Goal: Information Seeking & Learning: Learn about a topic

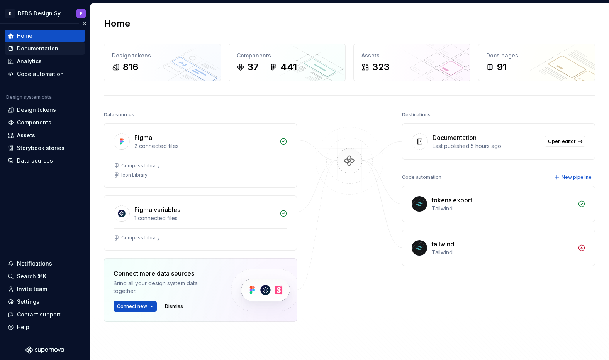
click at [42, 49] on div "Documentation" at bounding box center [37, 49] width 41 height 8
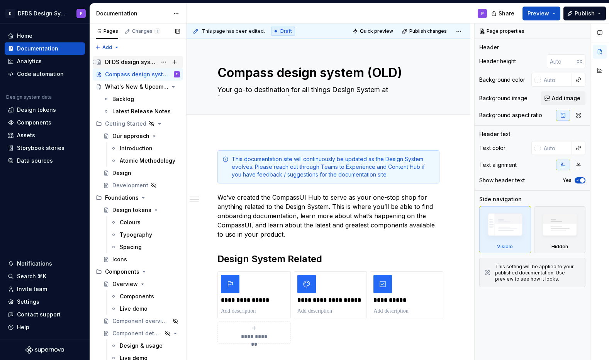
click at [135, 66] on div "DFDS design system" at bounding box center [142, 62] width 75 height 11
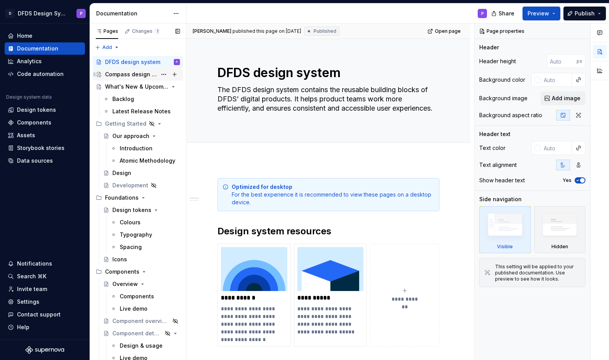
click at [120, 79] on div "Compass design system (OLD)" at bounding box center [142, 74] width 75 height 11
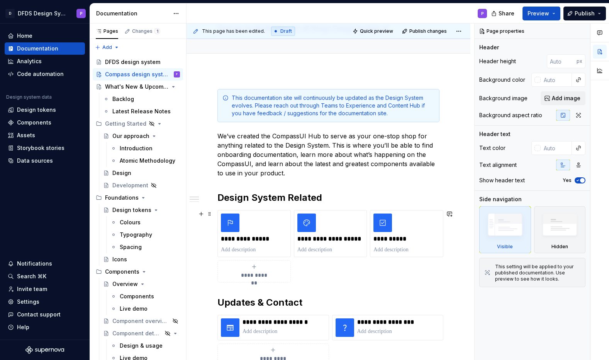
scroll to position [53, 0]
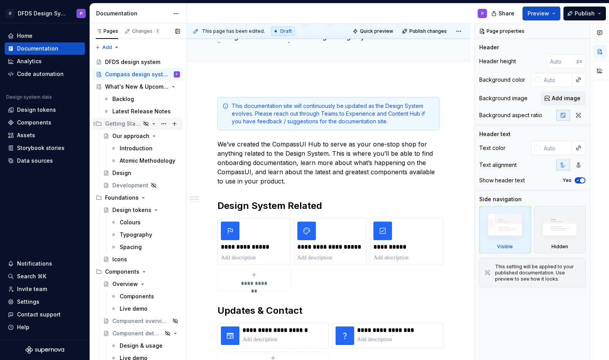
click at [126, 123] on div "Getting Started" at bounding box center [122, 124] width 35 height 8
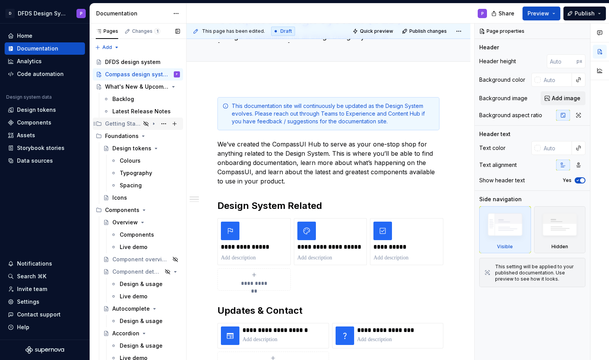
click at [128, 124] on div "Getting Started" at bounding box center [122, 124] width 35 height 8
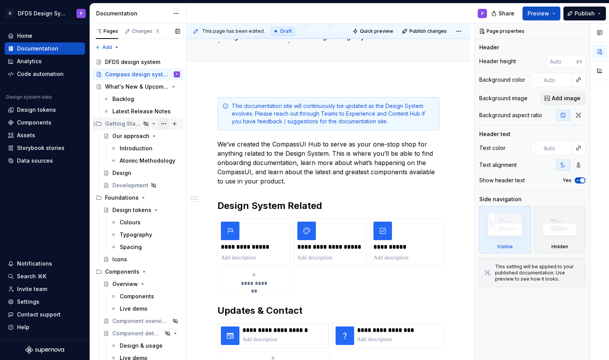
click at [165, 124] on button "Page tree" at bounding box center [163, 123] width 11 height 11
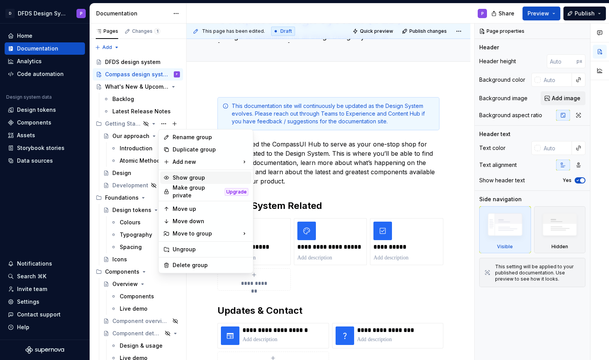
click at [202, 176] on div "Show group" at bounding box center [210, 178] width 76 height 8
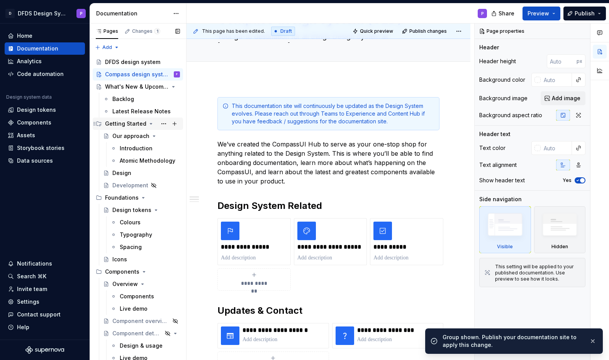
click at [114, 124] on div "Getting Started" at bounding box center [125, 124] width 41 height 8
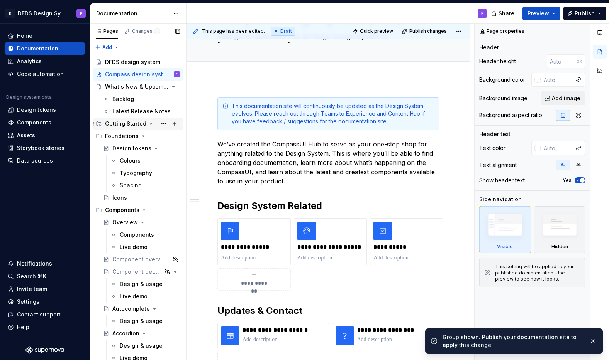
click at [115, 127] on div "Getting Started" at bounding box center [125, 124] width 41 height 8
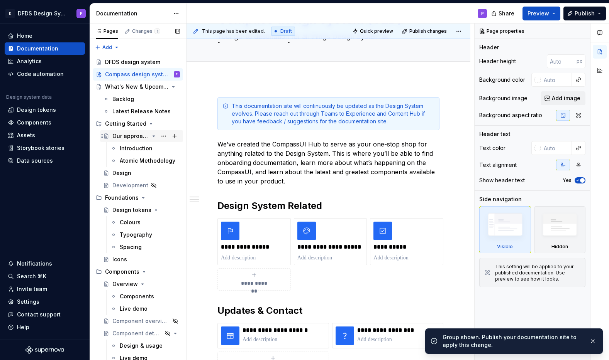
click at [120, 139] on div "Our approach" at bounding box center [130, 136] width 37 height 8
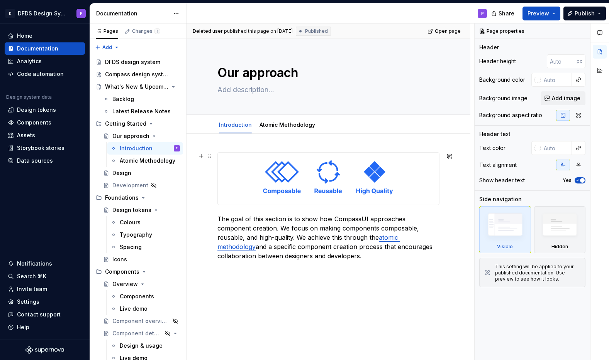
scroll to position [31, 0]
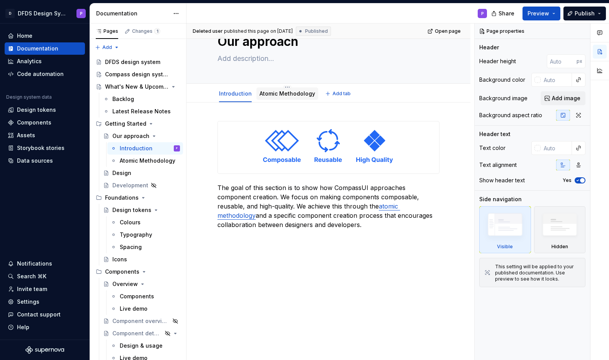
click at [289, 95] on link "Atomic Methodology" at bounding box center [287, 93] width 56 height 7
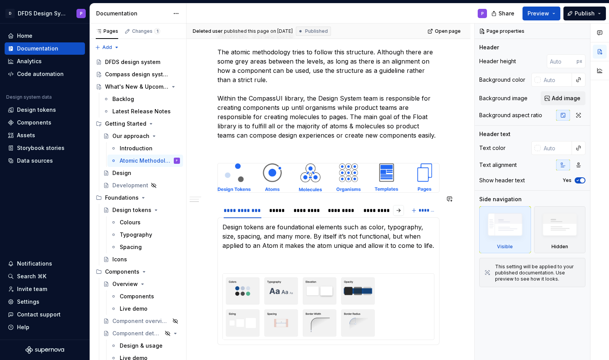
scroll to position [318, 0]
click at [276, 208] on div "*****" at bounding box center [277, 212] width 17 height 8
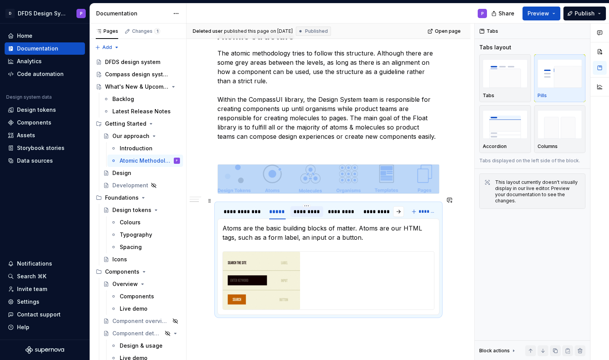
click at [309, 208] on div "*********" at bounding box center [306, 212] width 27 height 8
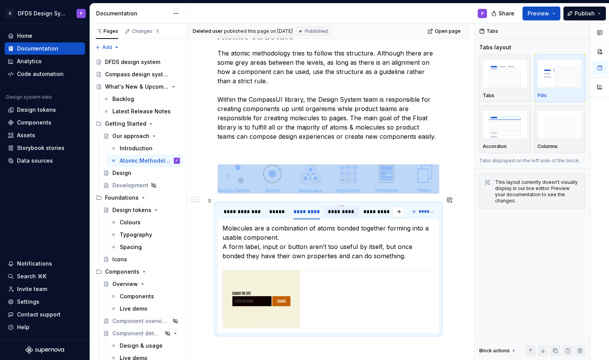
click at [335, 210] on div "*********" at bounding box center [342, 211] width 34 height 11
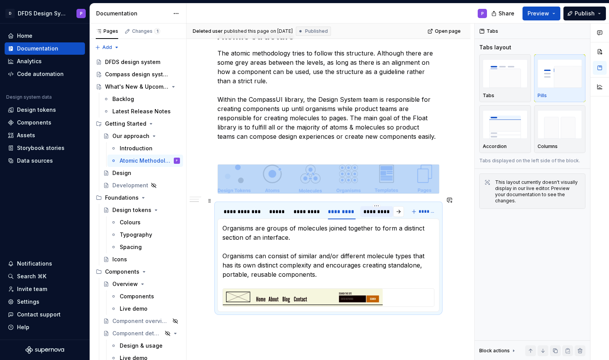
click at [370, 210] on div "*********" at bounding box center [376, 212] width 33 height 12
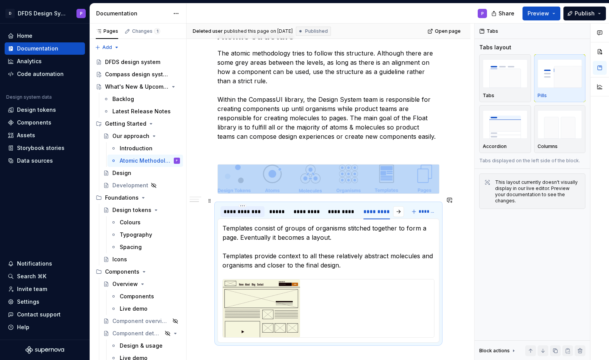
click at [242, 208] on div "**********" at bounding box center [242, 212] width 38 height 8
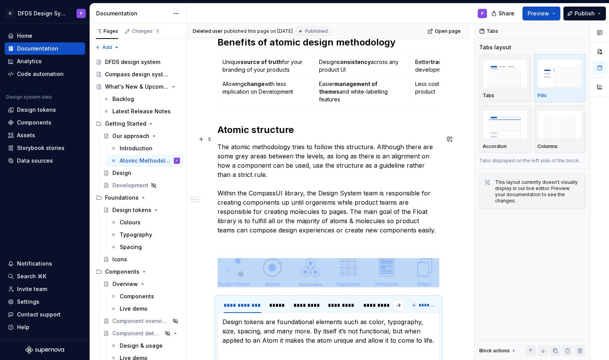
scroll to position [224, 0]
click at [118, 171] on div "Design" at bounding box center [121, 173] width 19 height 8
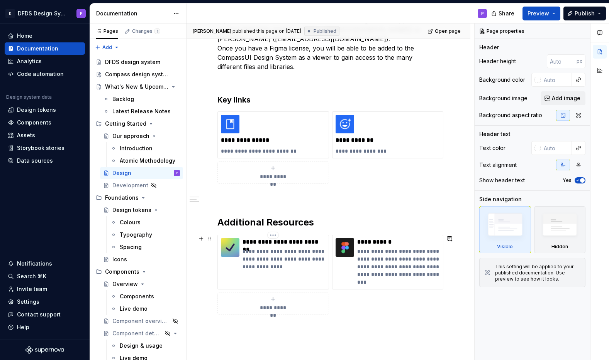
scroll to position [145, 0]
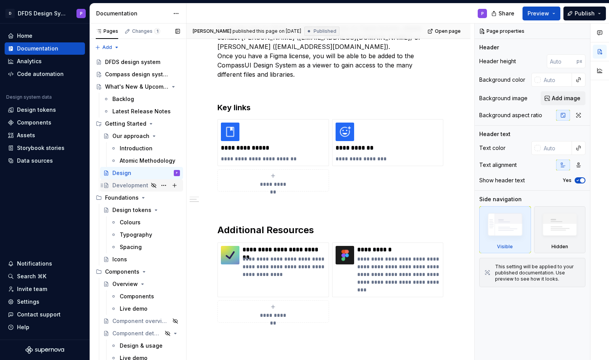
click at [126, 187] on div "Development" at bounding box center [130, 186] width 36 height 8
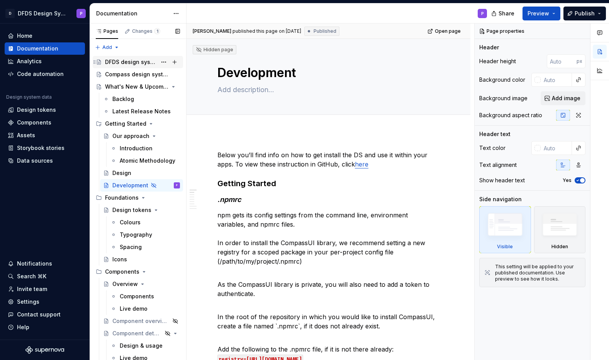
click at [146, 64] on div "DFDS design system" at bounding box center [131, 62] width 52 height 8
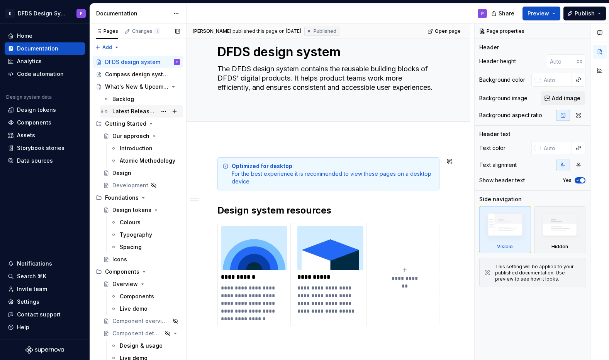
scroll to position [11, 0]
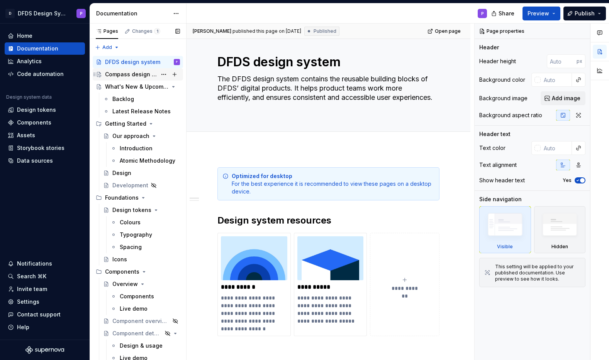
click at [146, 76] on div "Compass design system (OLD)" at bounding box center [131, 75] width 52 height 8
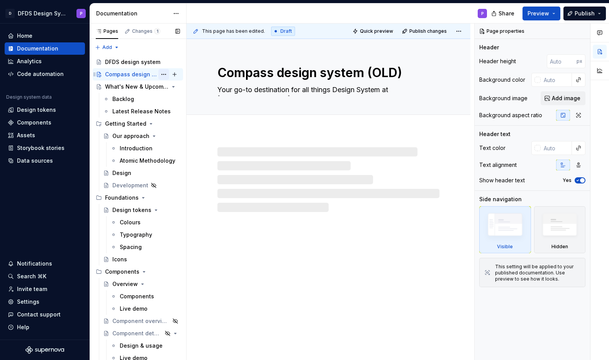
click at [163, 76] on button "Page tree" at bounding box center [163, 74] width 11 height 11
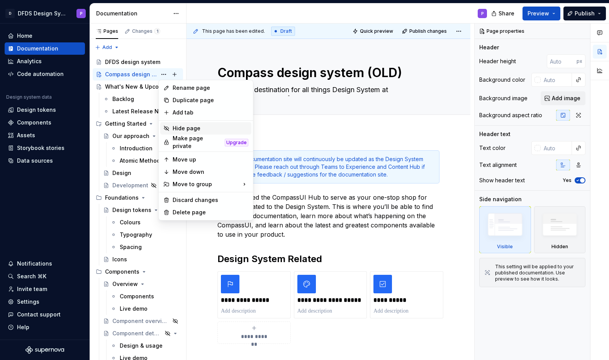
click at [173, 126] on div "Hide page" at bounding box center [210, 129] width 76 height 8
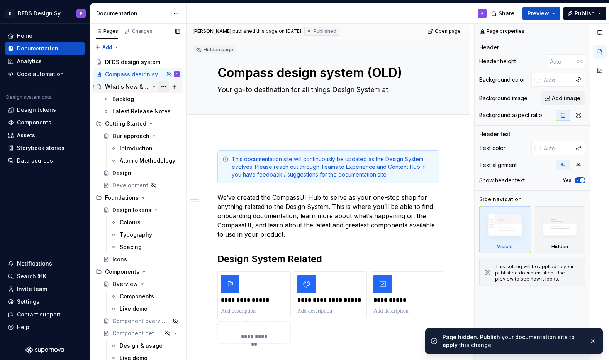
click at [163, 89] on button "Page tree" at bounding box center [163, 86] width 11 height 11
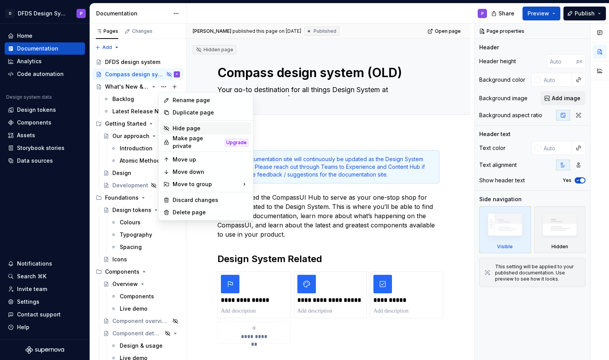
click at [188, 128] on div "Hide page" at bounding box center [210, 129] width 76 height 8
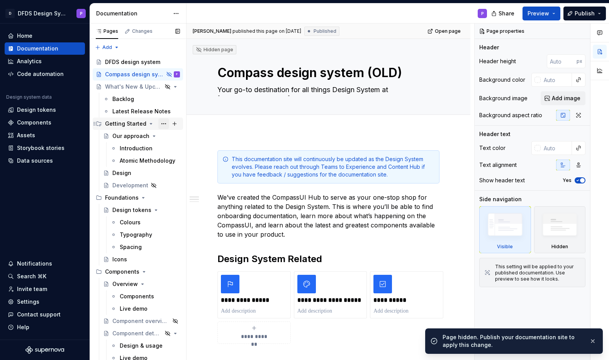
click at [164, 124] on button "Page tree" at bounding box center [163, 123] width 11 height 11
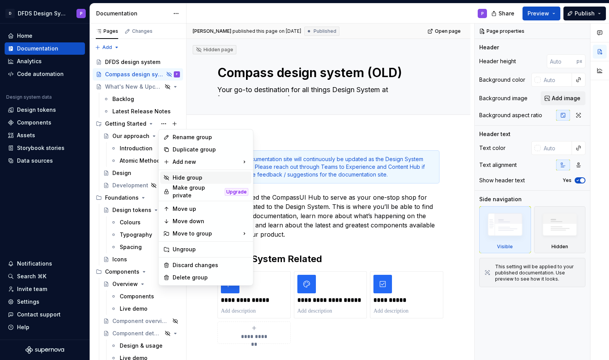
click at [203, 181] on div "Hide group" at bounding box center [210, 178] width 76 height 8
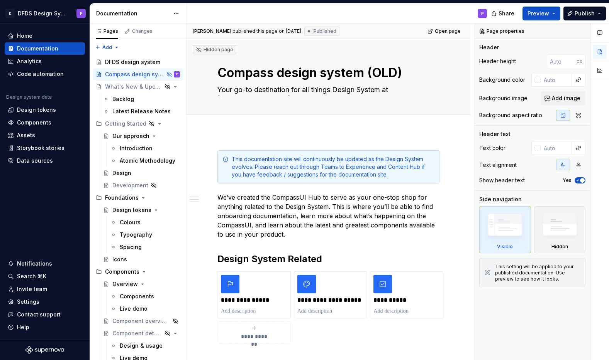
type textarea "*"
